Goal: Information Seeking & Learning: Learn about a topic

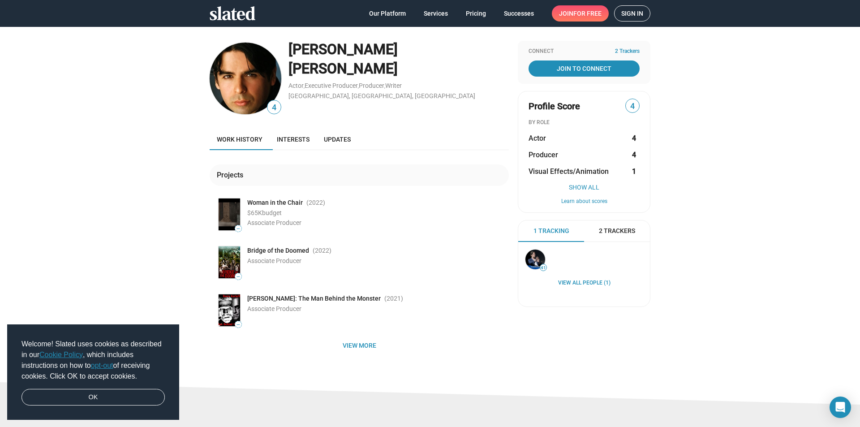
click at [315, 91] on div "David Miguel Estrada Actor , Executive Producer , Producer , Writer Los Angeles…" at bounding box center [398, 78] width 220 height 75
click at [256, 70] on img at bounding box center [246, 79] width 72 height 72
click at [257, 71] on img at bounding box center [246, 79] width 72 height 72
click at [341, 144] on link "Updates" at bounding box center [337, 140] width 41 height 22
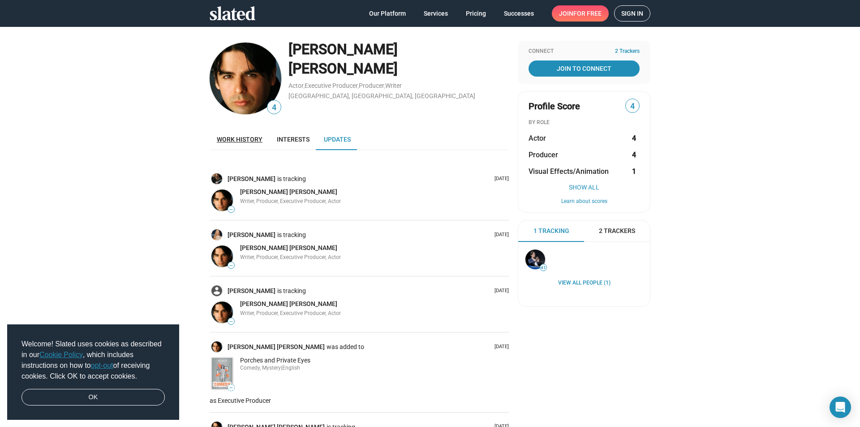
click at [245, 139] on span "Work history" at bounding box center [240, 139] width 46 height 7
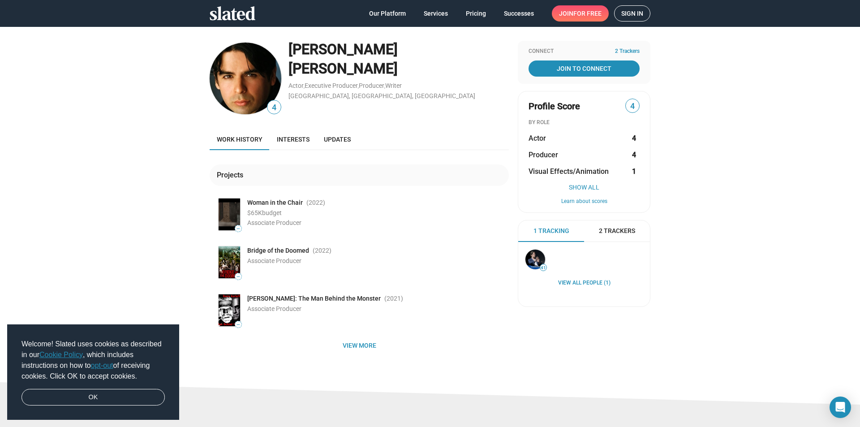
drag, startPoint x: 452, startPoint y: 138, endPoint x: 459, endPoint y: 108, distance: 30.9
click at [452, 138] on div "Work history Interests Updates" at bounding box center [359, 140] width 299 height 22
drag, startPoint x: 432, startPoint y: 51, endPoint x: 284, endPoint y: 53, distance: 147.8
click at [284, 53] on div "4 David Miguel Estrada Actor , Executive Producer , Producer , Writer Los Angel…" at bounding box center [359, 78] width 299 height 75
click at [43, 100] on div "4 David Miguel Estrada Actor , Executive Producer , Producer , Writer Los Angel…" at bounding box center [430, 204] width 860 height 356
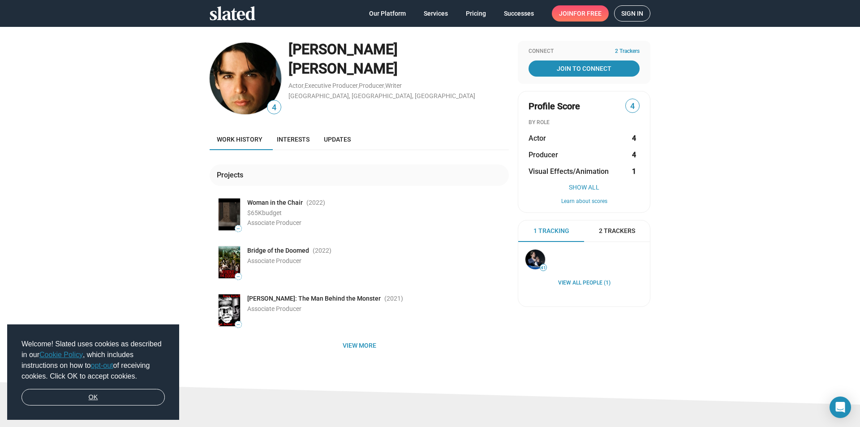
click at [86, 401] on link "OK" at bounding box center [93, 397] width 143 height 17
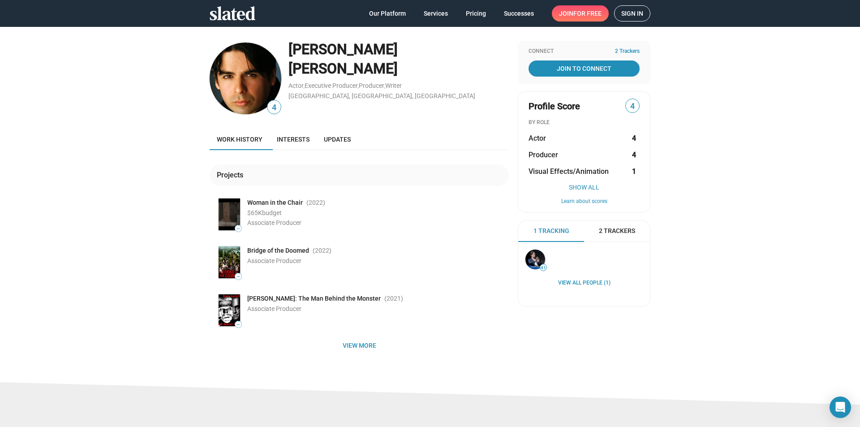
click at [236, 77] on img at bounding box center [246, 79] width 72 height 72
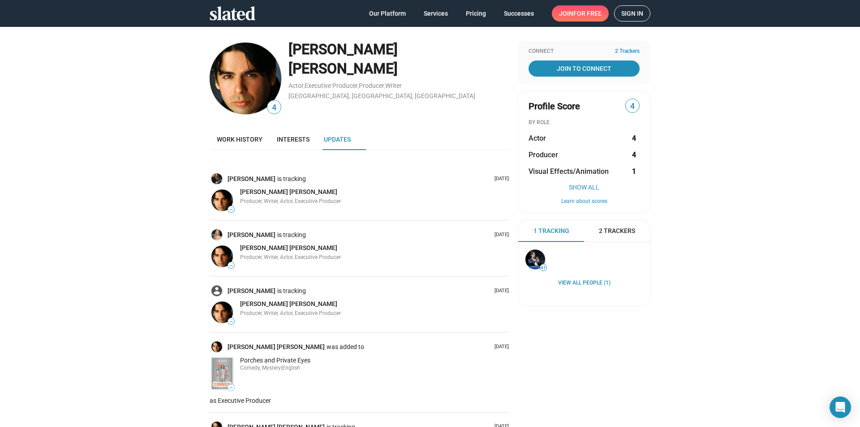
click at [181, 195] on div "4 [PERSON_NAME] [PERSON_NAME] Actor , Executive Producer , Producer , Writer [G…" at bounding box center [430, 294] width 860 height 537
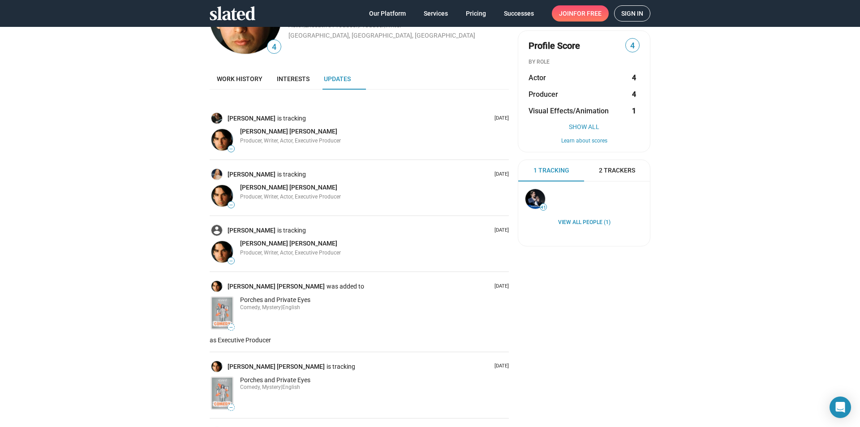
scroll to position [45, 0]
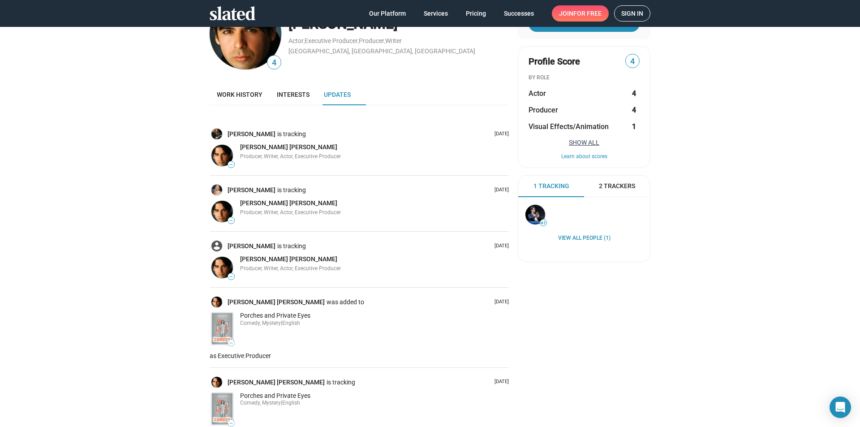
click at [585, 142] on button "Show All" at bounding box center [584, 142] width 111 height 7
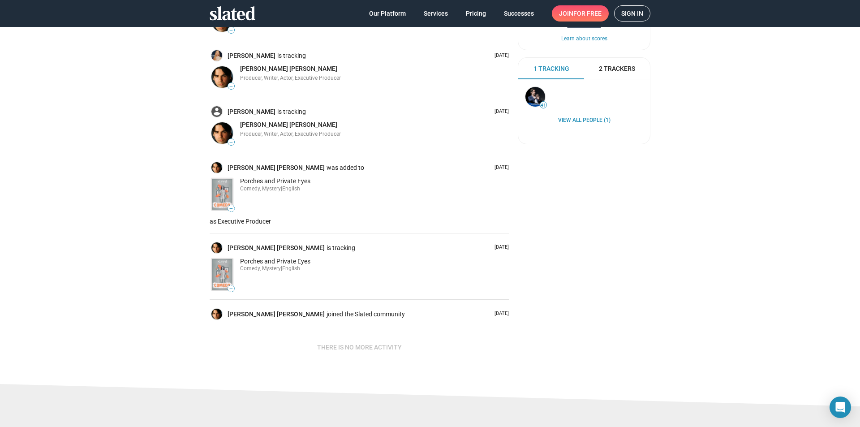
scroll to position [0, 0]
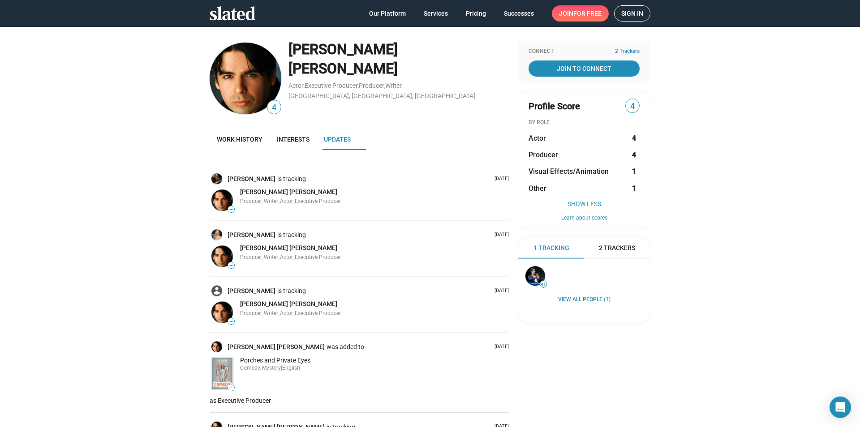
click at [244, 66] on img at bounding box center [246, 79] width 72 height 72
drag, startPoint x: 259, startPoint y: 75, endPoint x: 266, endPoint y: 75, distance: 7.2
click at [259, 75] on img at bounding box center [246, 79] width 72 height 72
click at [330, 92] on link "[GEOGRAPHIC_DATA], [GEOGRAPHIC_DATA], [GEOGRAPHIC_DATA]" at bounding box center [381, 95] width 187 height 7
click at [327, 92] on link "[GEOGRAPHIC_DATA], [GEOGRAPHIC_DATA], [GEOGRAPHIC_DATA]" at bounding box center [381, 95] width 187 height 7
